Goal: Check status

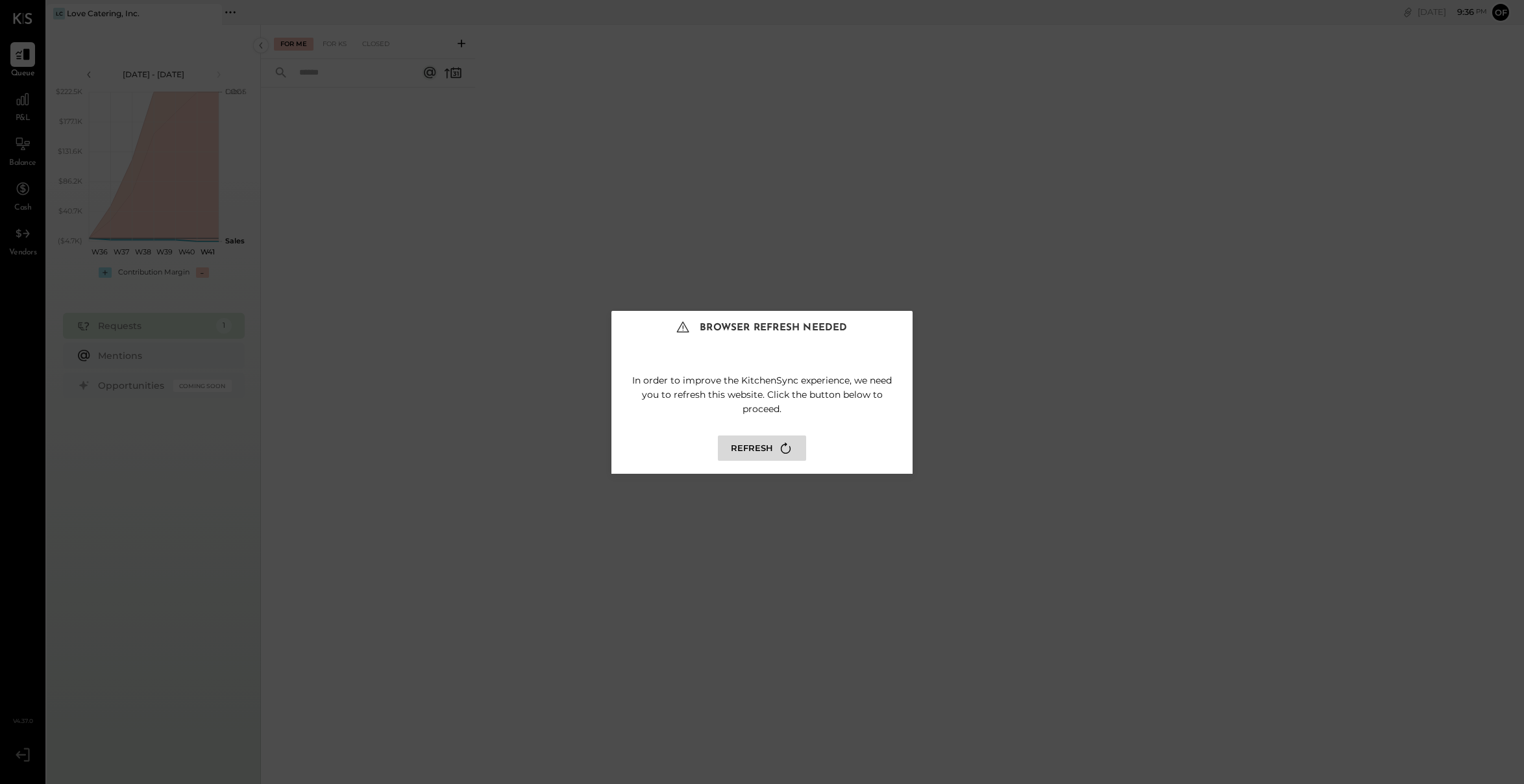
click at [763, 447] on button "Refresh" at bounding box center [762, 448] width 89 height 25
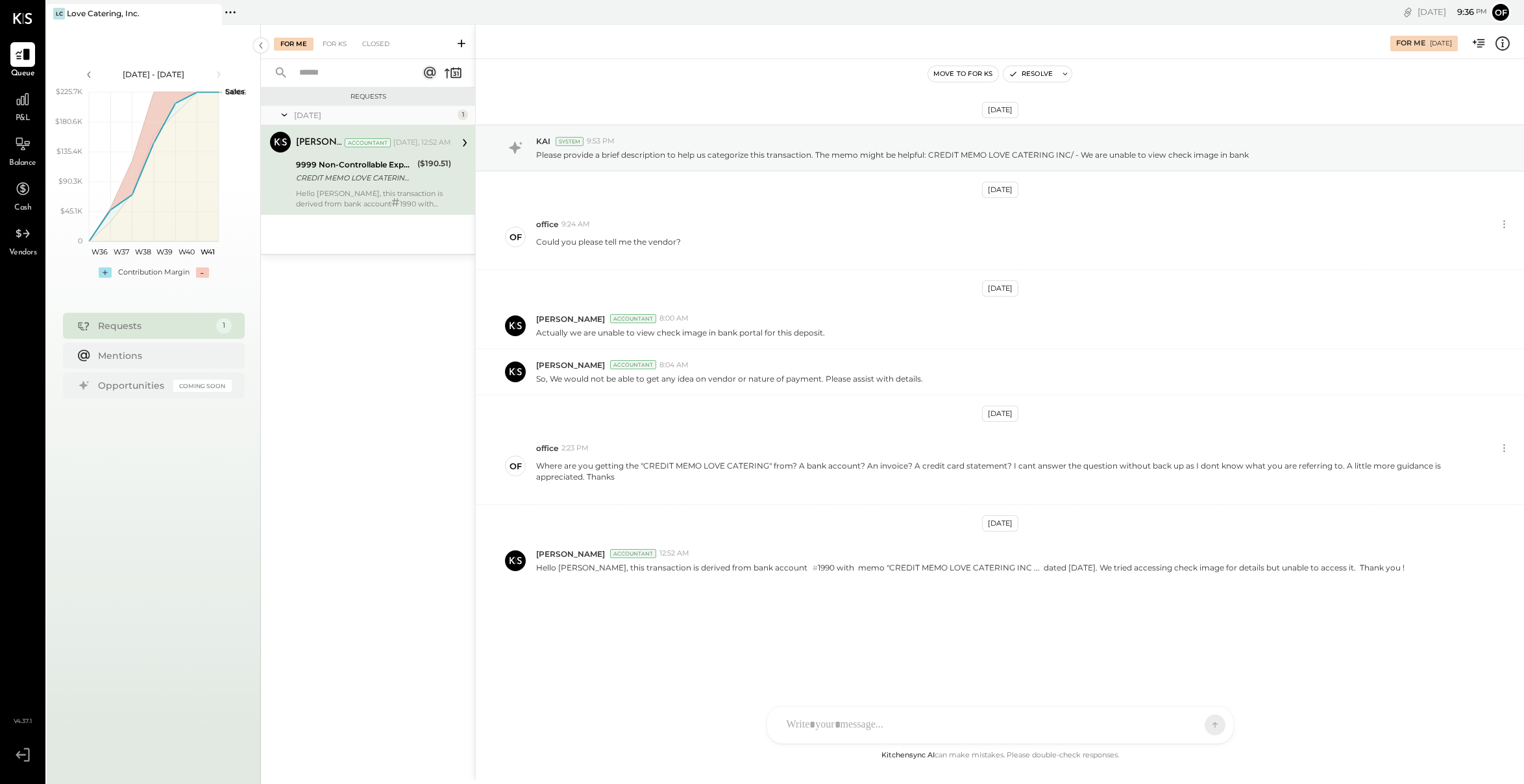
click at [153, 328] on div "Requests" at bounding box center [154, 325] width 112 height 13
